Goal: Information Seeking & Learning: Find specific page/section

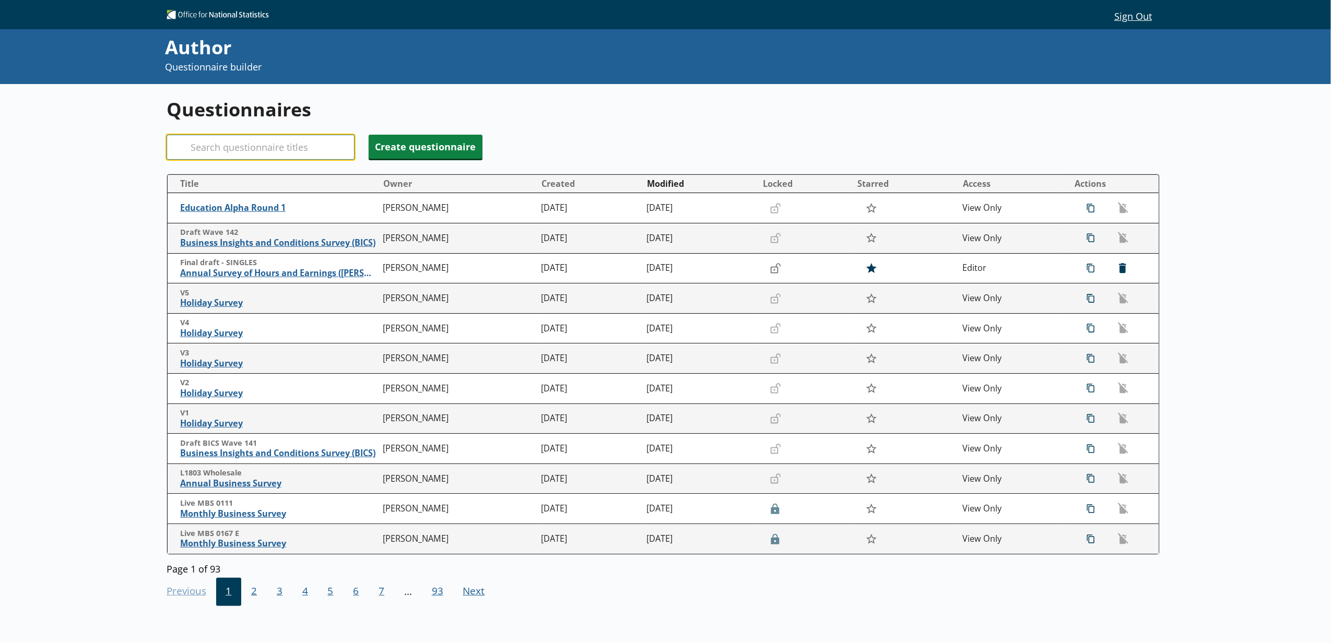
click at [282, 140] on input "Search" at bounding box center [261, 147] width 188 height 25
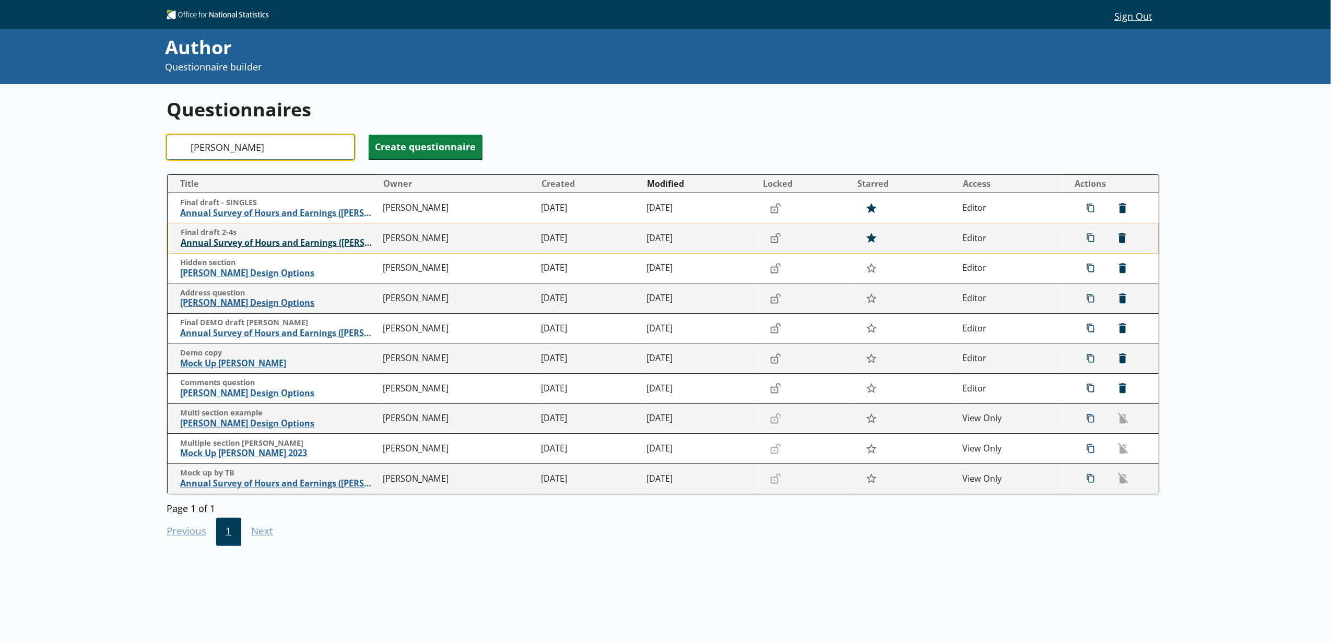
type input "[PERSON_NAME]"
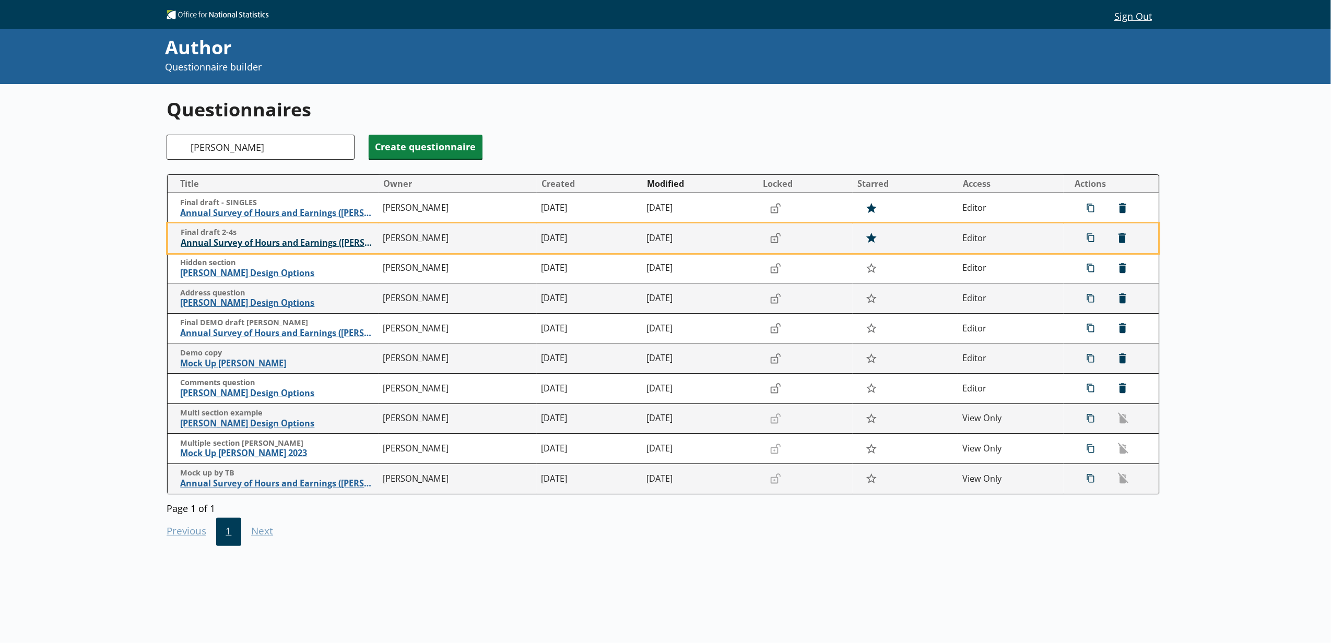
click at [320, 244] on span "Annual Survey of Hours and Earnings ([PERSON_NAME])" at bounding box center [279, 243] width 197 height 11
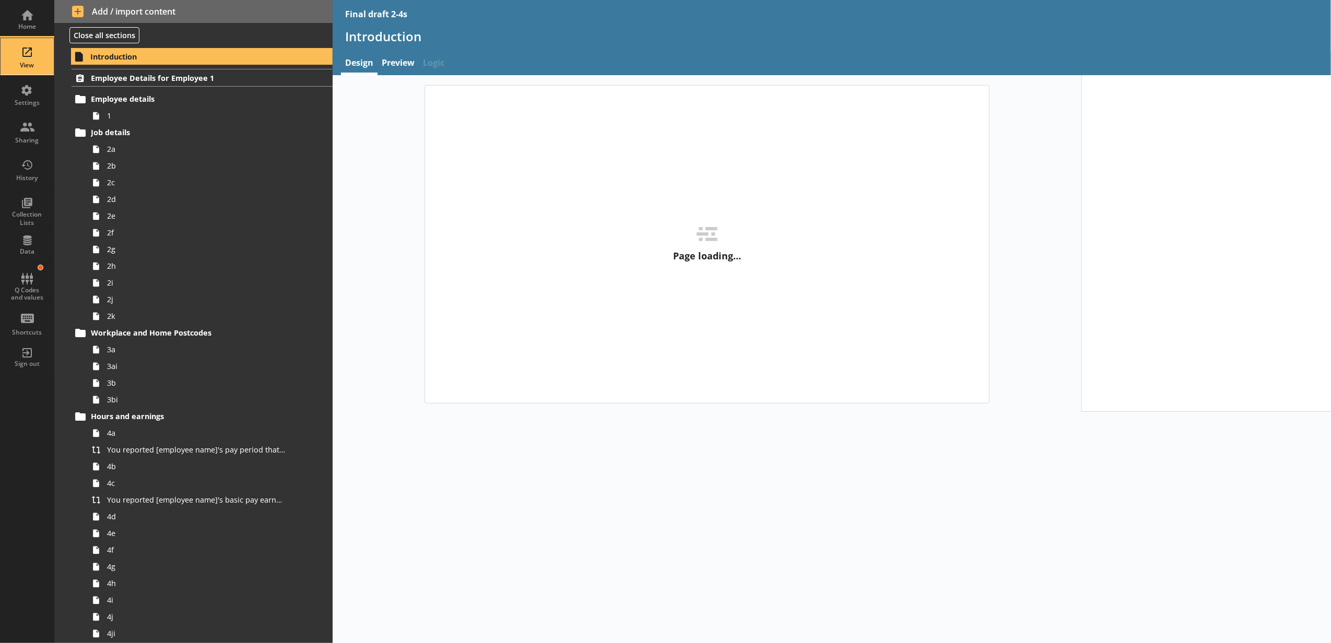
click at [40, 72] on div "View" at bounding box center [27, 56] width 37 height 37
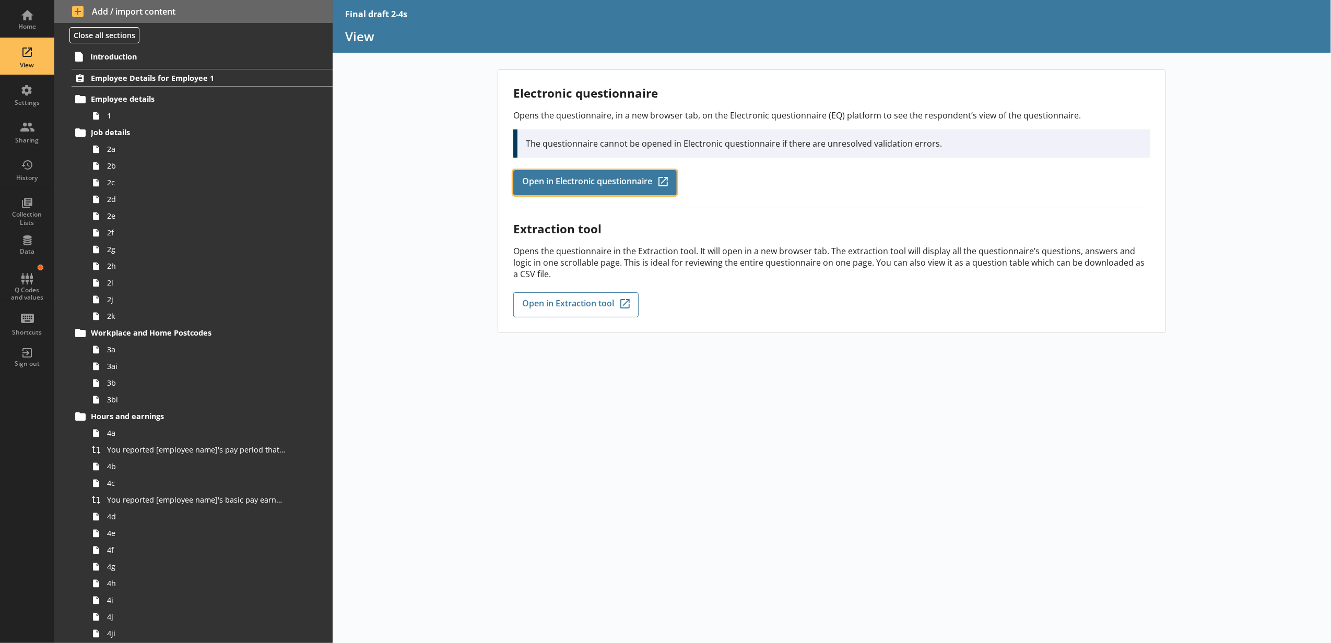
click at [599, 174] on link "Open in Electronic questionnaire Q-Codes_Icon Created with Sketch." at bounding box center [594, 182] width 163 height 25
